Goal: Task Accomplishment & Management: Use online tool/utility

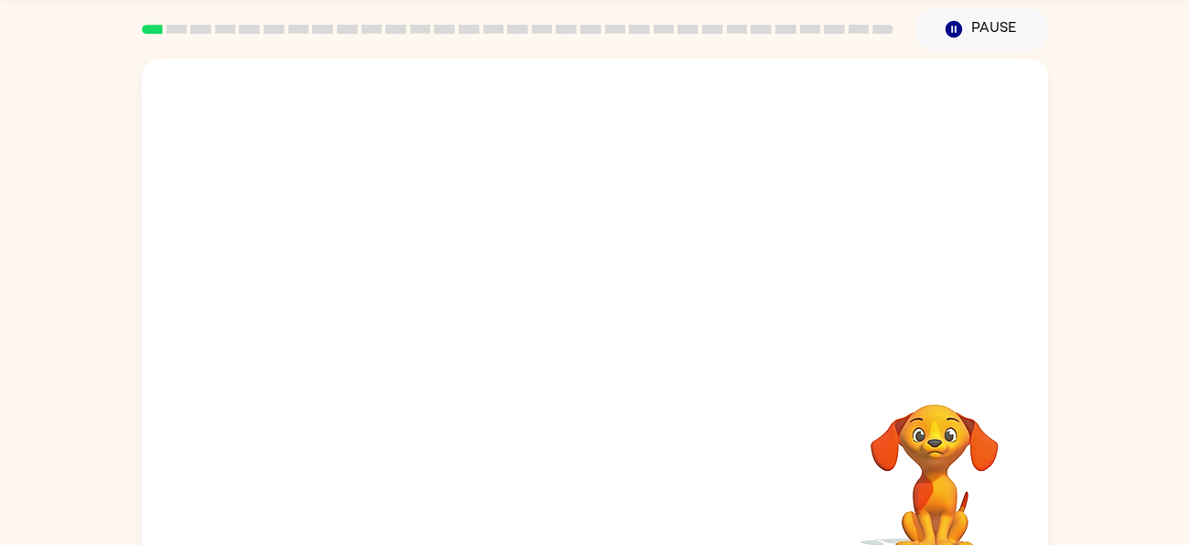
scroll to position [99, 0]
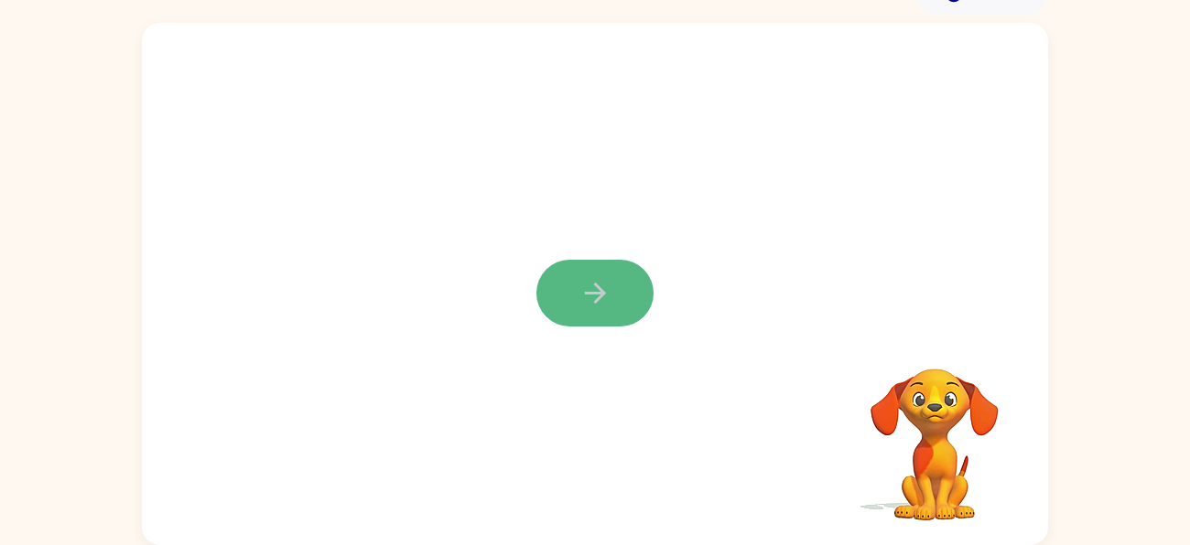
click at [620, 312] on button "button" at bounding box center [594, 293] width 117 height 67
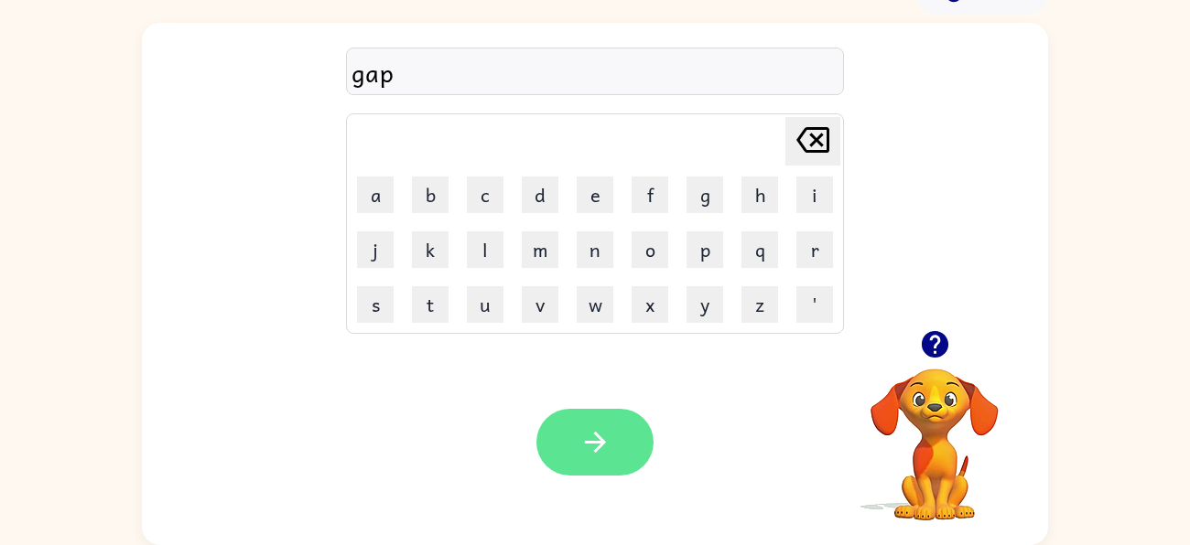
click at [598, 413] on button "button" at bounding box center [594, 442] width 117 height 67
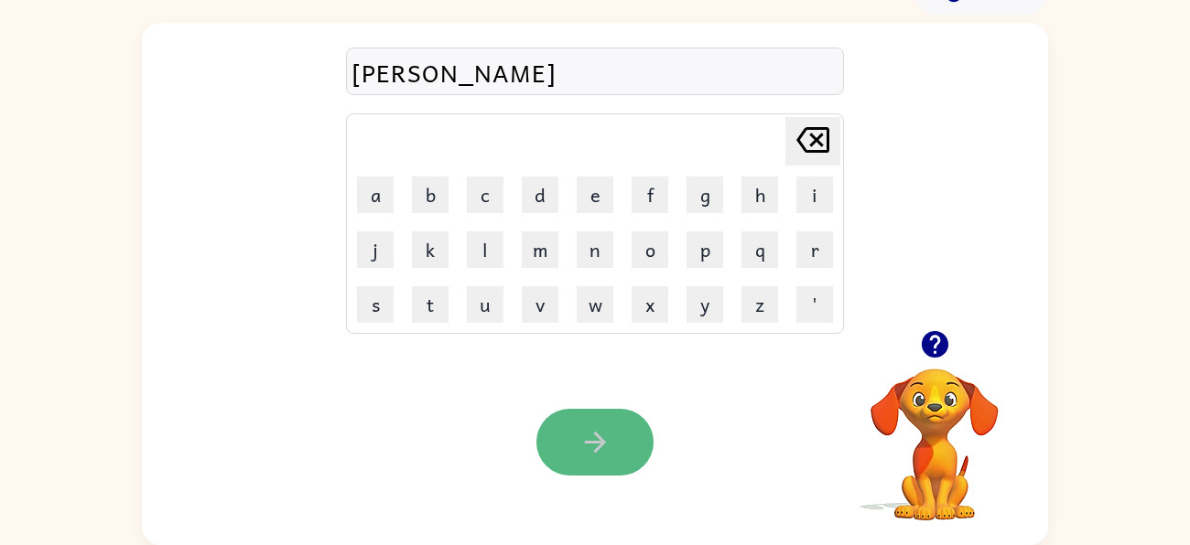
click at [569, 449] on button "button" at bounding box center [594, 442] width 117 height 67
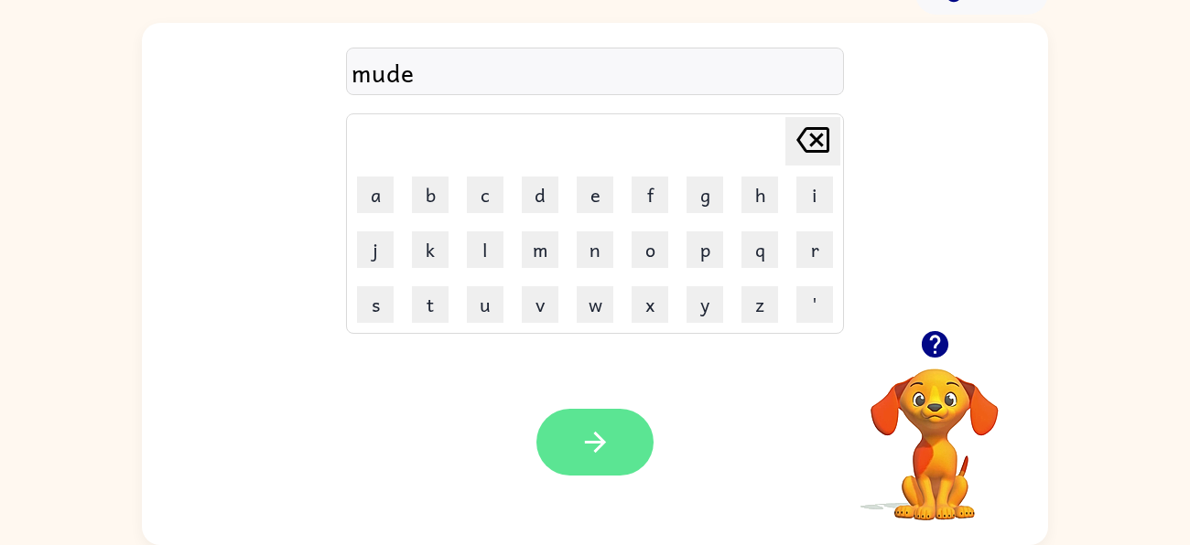
click at [546, 444] on button "button" at bounding box center [594, 442] width 117 height 67
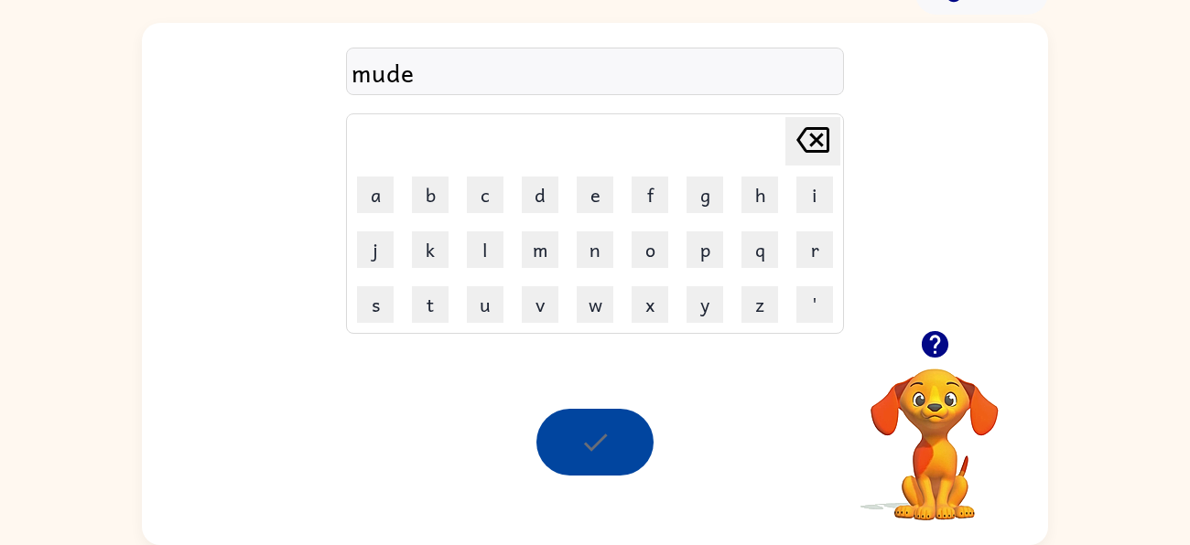
click at [546, 444] on div at bounding box center [594, 442] width 117 height 67
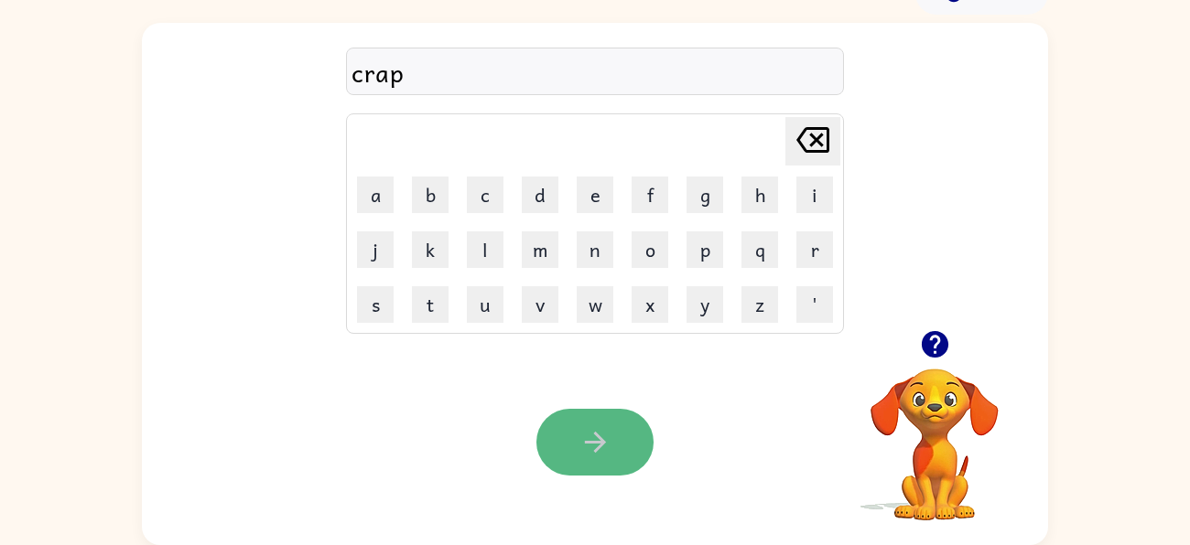
click at [639, 423] on button "button" at bounding box center [594, 442] width 117 height 67
click at [620, 472] on button "button" at bounding box center [594, 442] width 117 height 67
click at [616, 461] on button "button" at bounding box center [594, 442] width 117 height 67
click at [602, 405] on div "Your browser must support playing .mp4 files to use Literably. Please try using…" at bounding box center [595, 442] width 906 height 206
click at [623, 416] on button "button" at bounding box center [594, 442] width 117 height 67
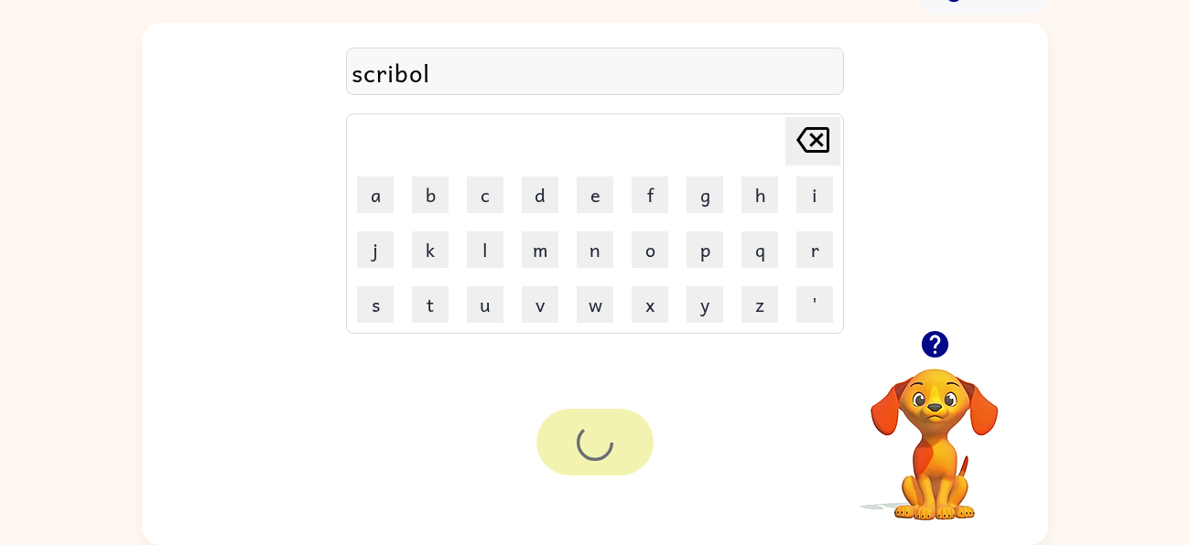
click at [623, 416] on div at bounding box center [594, 442] width 117 height 67
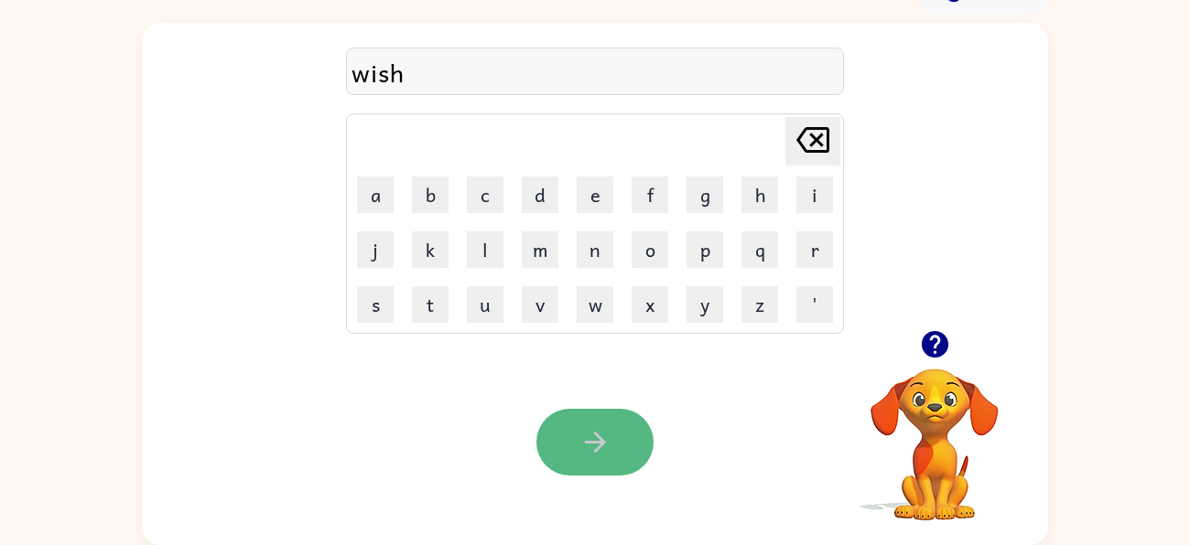
click at [568, 419] on button "button" at bounding box center [594, 442] width 117 height 67
click at [645, 442] on button "button" at bounding box center [594, 442] width 117 height 67
click at [619, 479] on div "Your browser must support playing .mp4 files to use Literably. Please try using…" at bounding box center [595, 442] width 906 height 206
click at [613, 461] on button "button" at bounding box center [594, 442] width 117 height 67
click at [608, 453] on icon "button" at bounding box center [595, 442] width 32 height 32
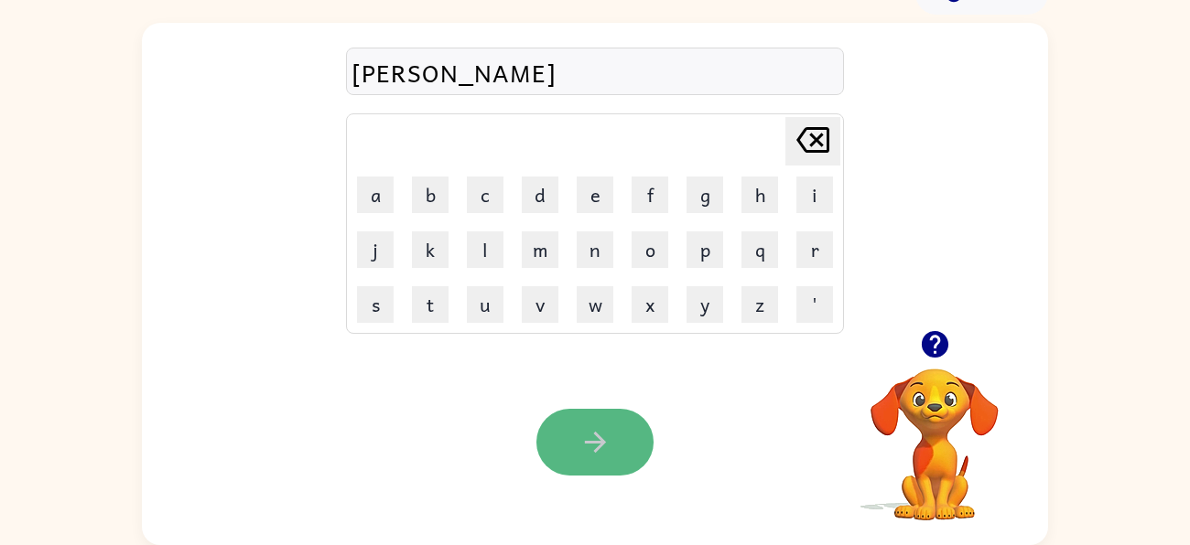
click at [565, 436] on button "button" at bounding box center [594, 442] width 117 height 67
click at [559, 441] on button "button" at bounding box center [594, 442] width 117 height 67
click at [554, 437] on button "button" at bounding box center [594, 442] width 117 height 67
click at [572, 434] on button "button" at bounding box center [594, 442] width 117 height 67
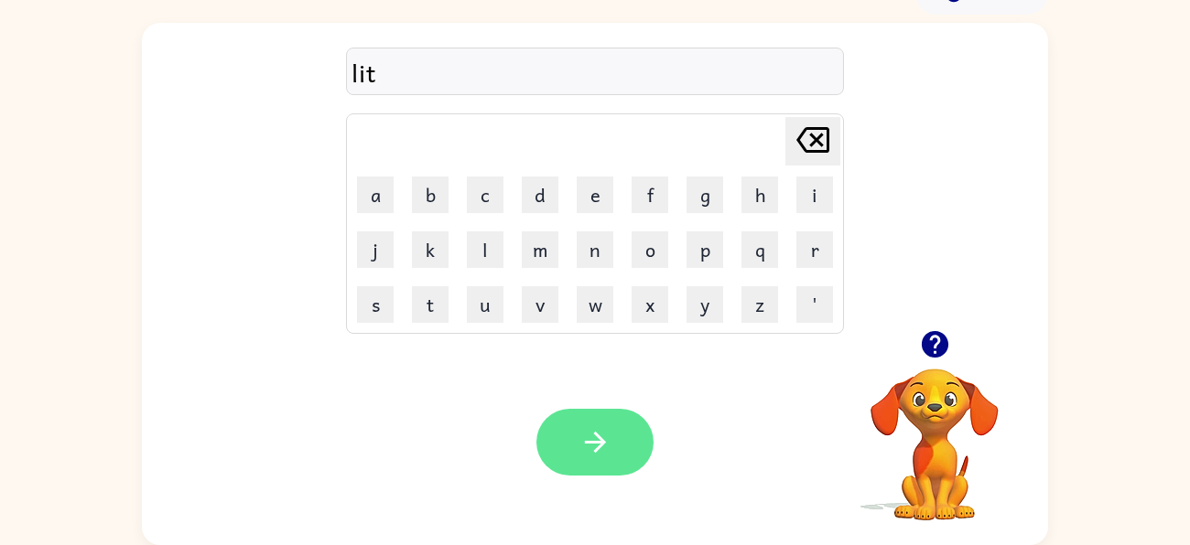
click at [646, 450] on button "button" at bounding box center [594, 442] width 117 height 67
click at [608, 451] on icon "button" at bounding box center [595, 442] width 32 height 32
click at [624, 437] on button "button" at bounding box center [594, 442] width 117 height 67
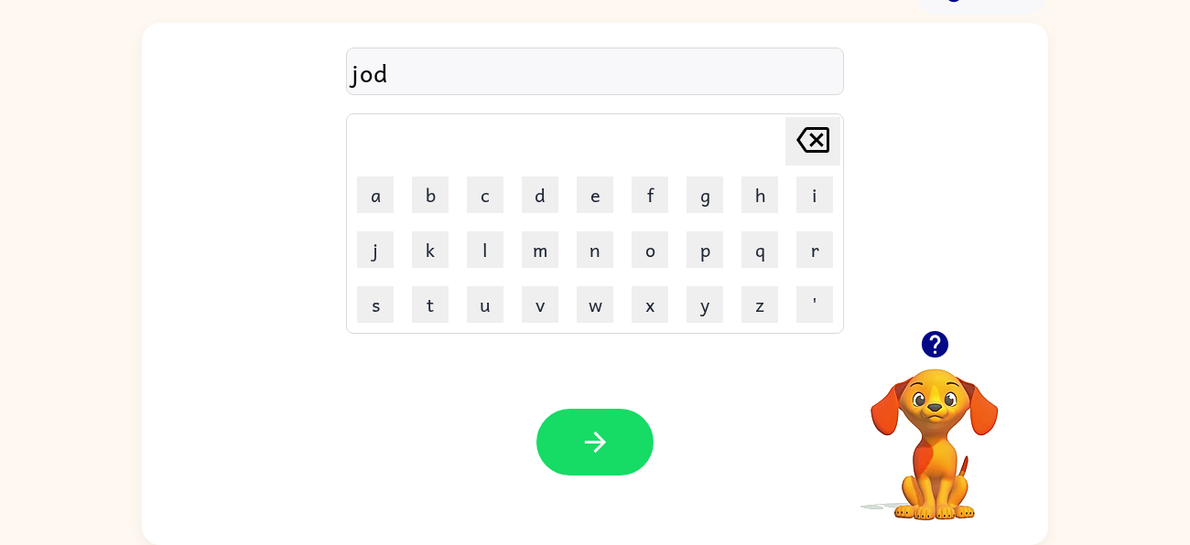
click at [624, 437] on button "button" at bounding box center [594, 442] width 117 height 67
click at [561, 420] on button "button" at bounding box center [594, 442] width 117 height 67
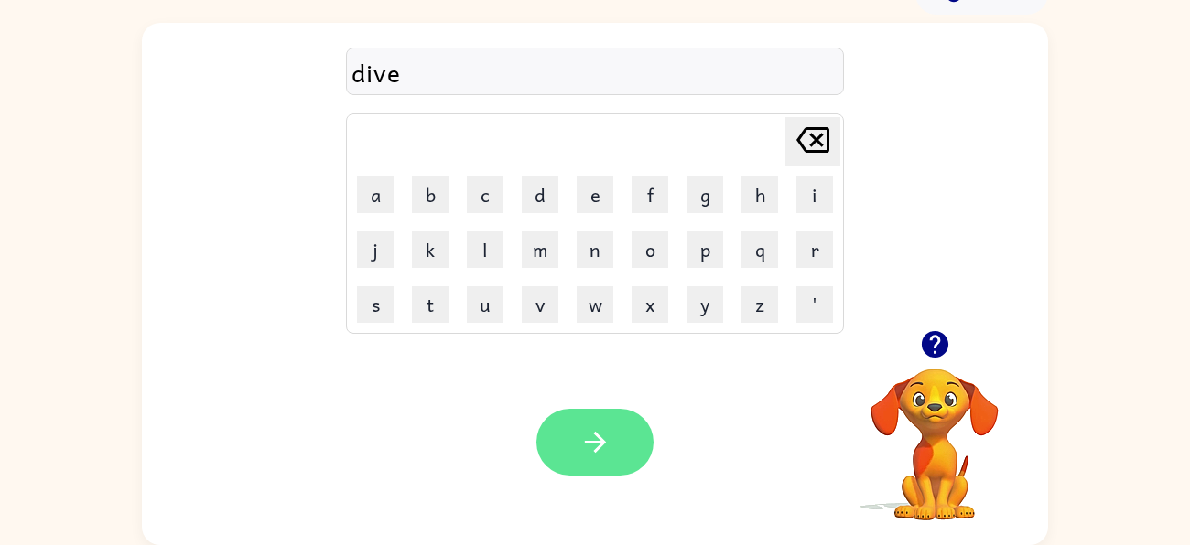
click at [600, 439] on icon "button" at bounding box center [594, 442] width 21 height 21
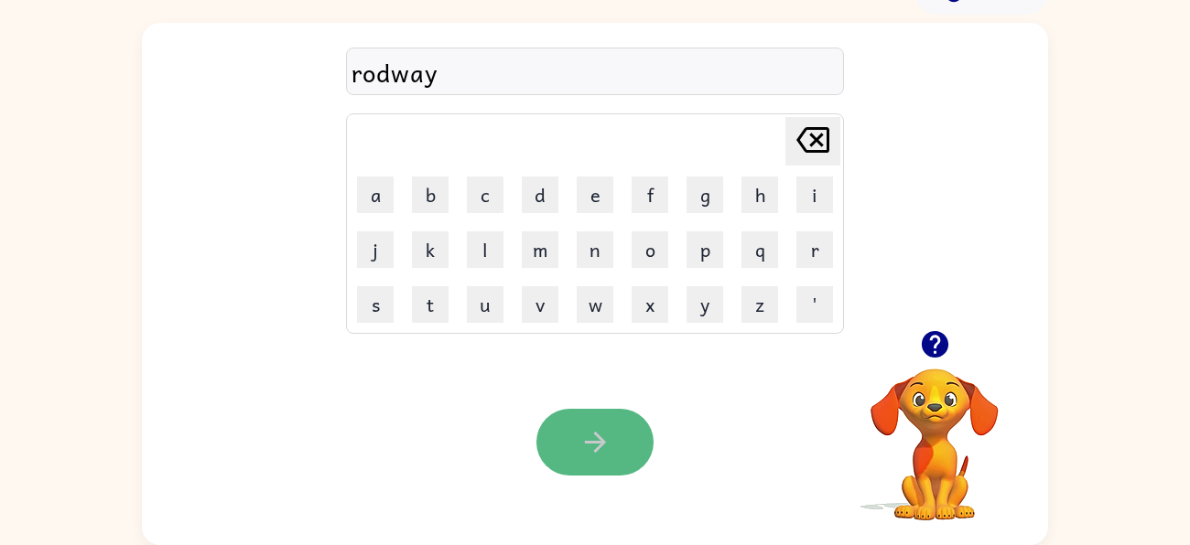
click at [618, 412] on button "button" at bounding box center [594, 442] width 117 height 67
click at [644, 432] on button "button" at bounding box center [594, 442] width 117 height 67
click at [641, 433] on button "button" at bounding box center [594, 442] width 117 height 67
click at [608, 441] on icon "button" at bounding box center [595, 442] width 32 height 32
click at [606, 439] on icon "button" at bounding box center [595, 442] width 32 height 32
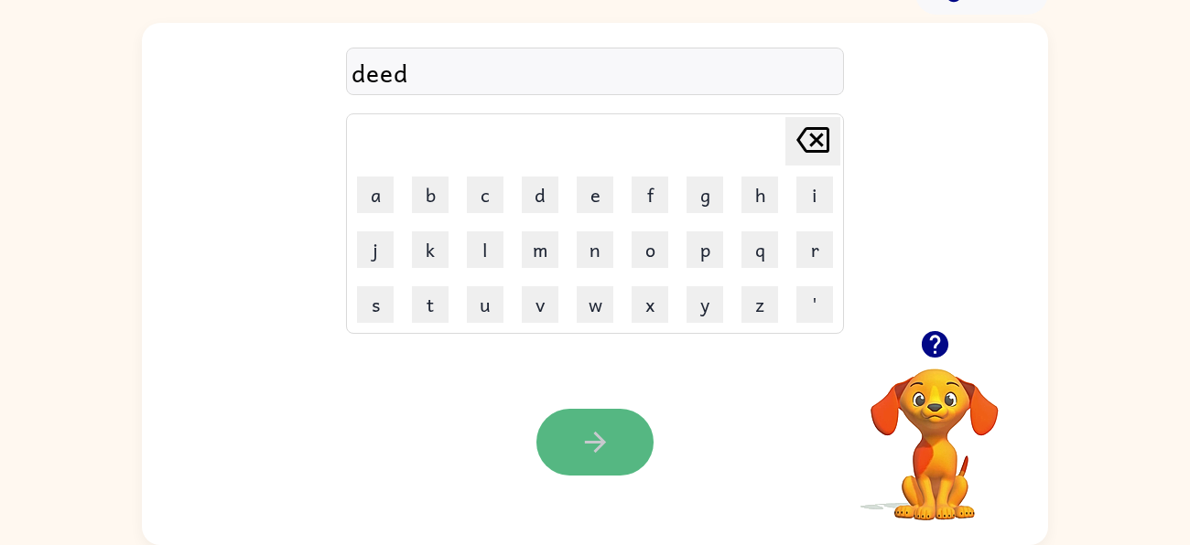
click at [606, 439] on icon "button" at bounding box center [595, 442] width 32 height 32
click at [608, 441] on icon "button" at bounding box center [595, 442] width 32 height 32
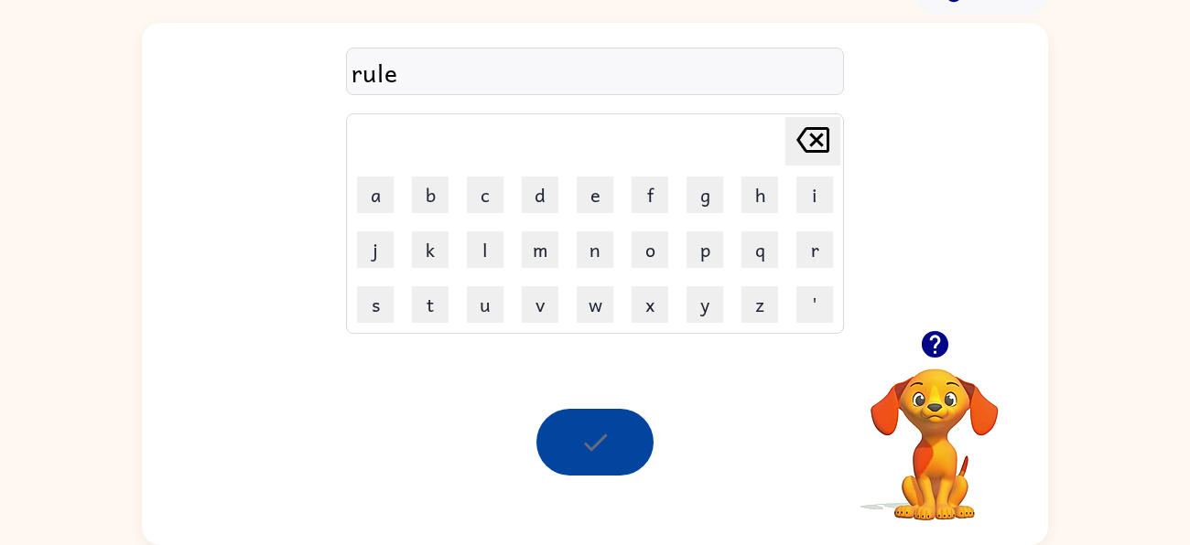
scroll to position [66, 0]
